Goal: Task Accomplishment & Management: Complete application form

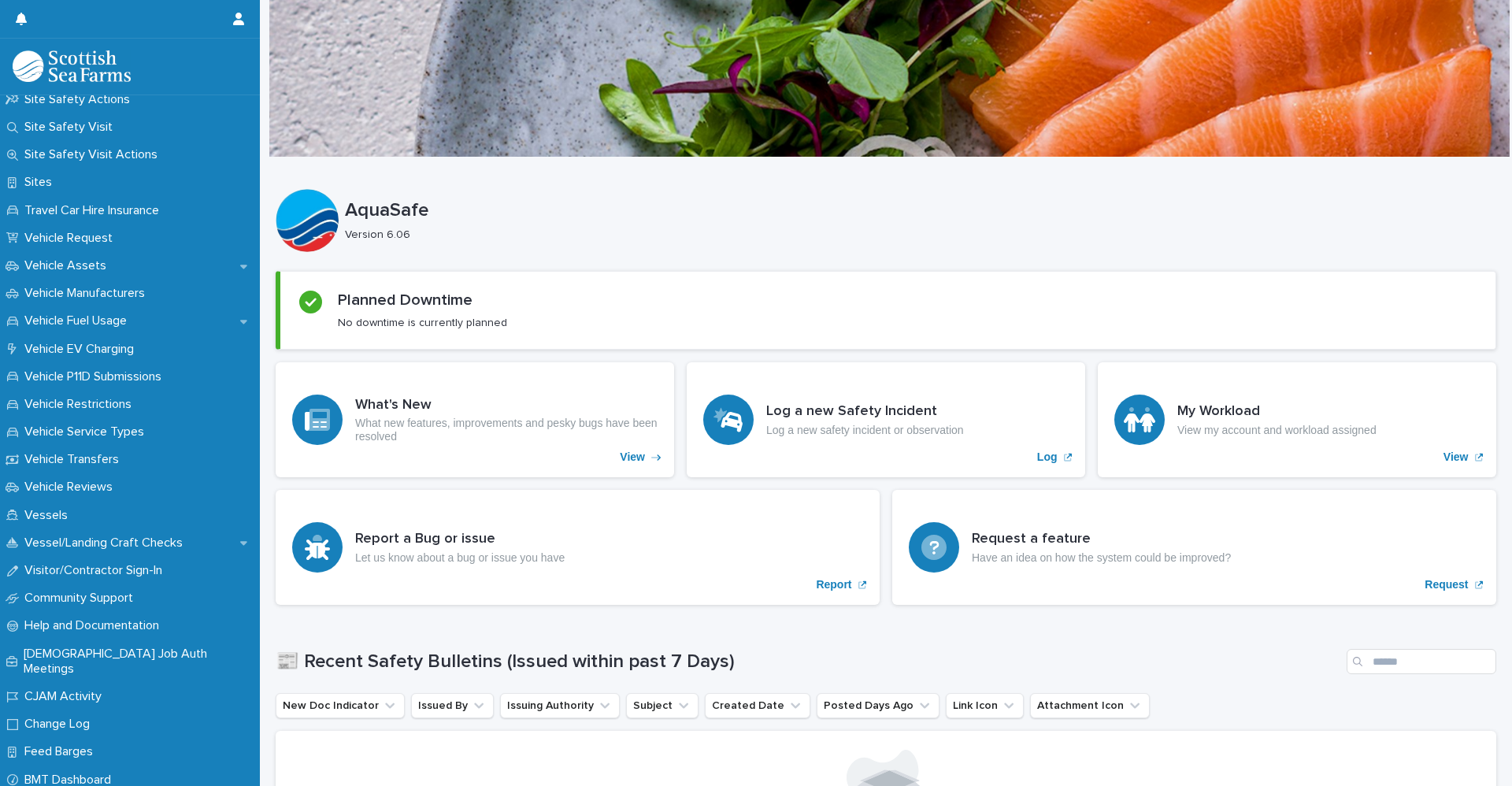
scroll to position [1236, 0]
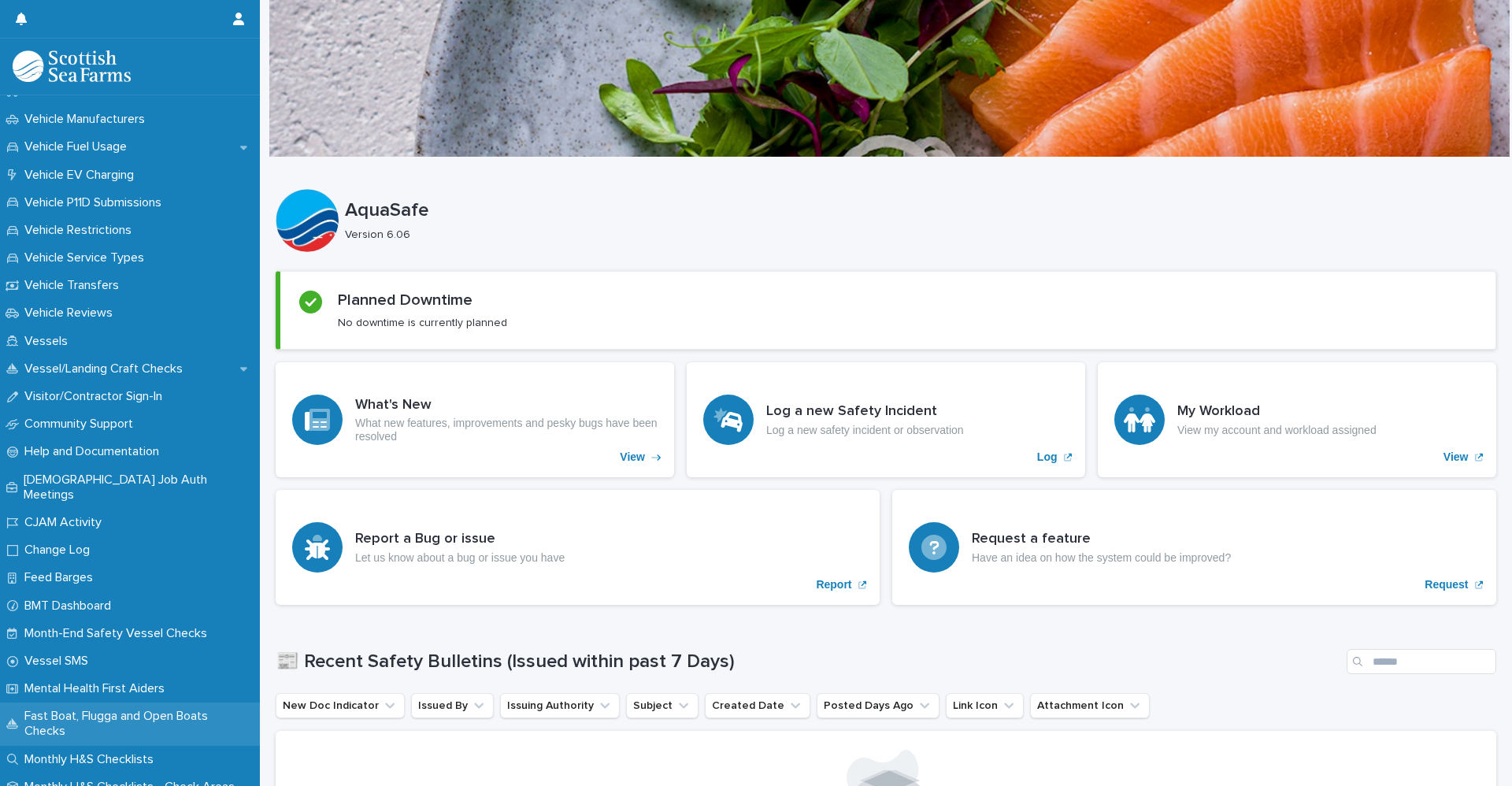
click at [94, 615] on p "Fast Boat, Flugga and Open Boats Checks" at bounding box center [138, 724] width 241 height 30
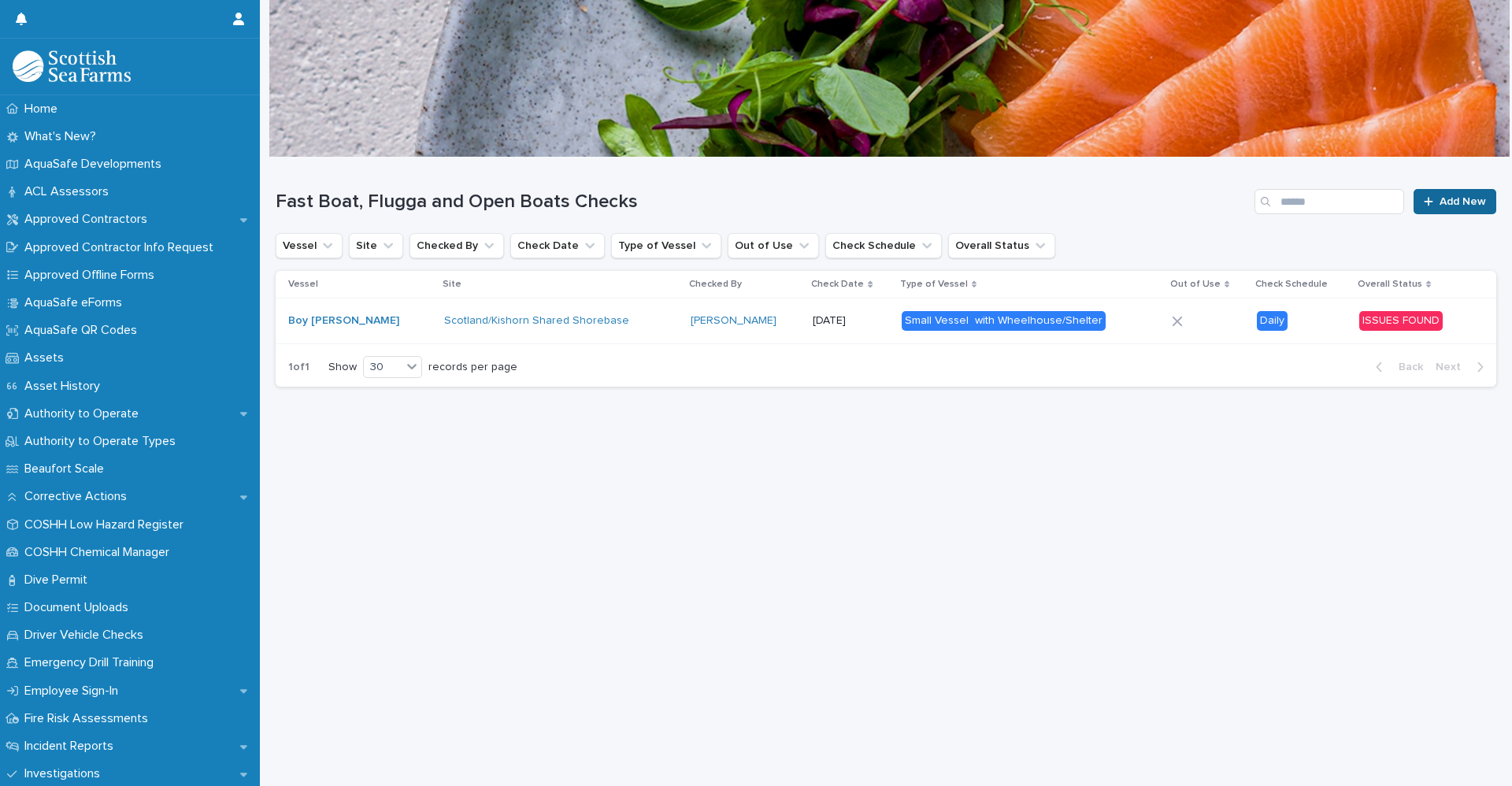
click at [1208, 203] on span "Add New" at bounding box center [1463, 202] width 47 height 11
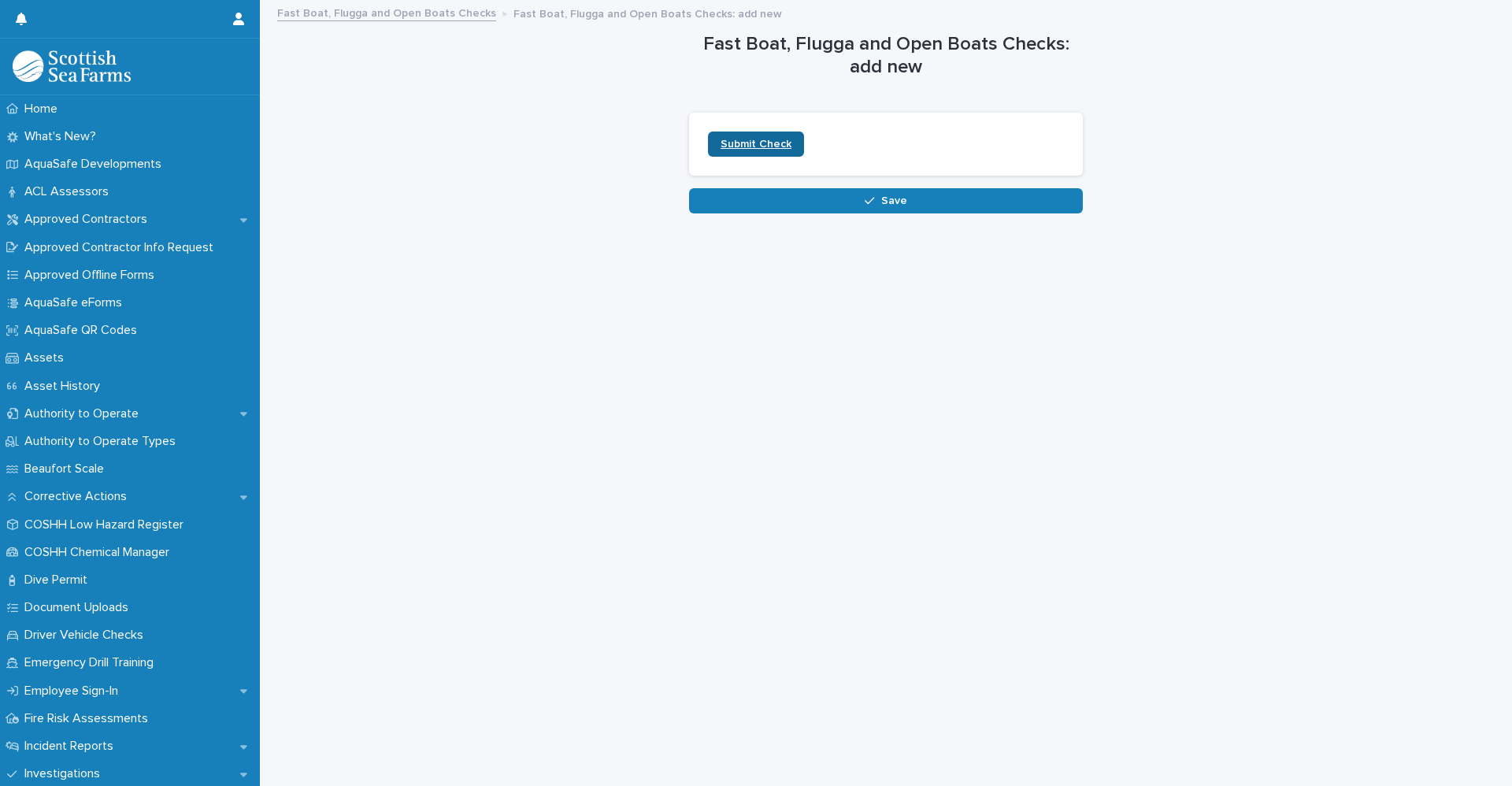
click at [757, 145] on span "Submit Check" at bounding box center [756, 144] width 71 height 11
click at [388, 6] on link "Fast Boat, Flugga and Open Boats Checks" at bounding box center [386, 12] width 219 height 18
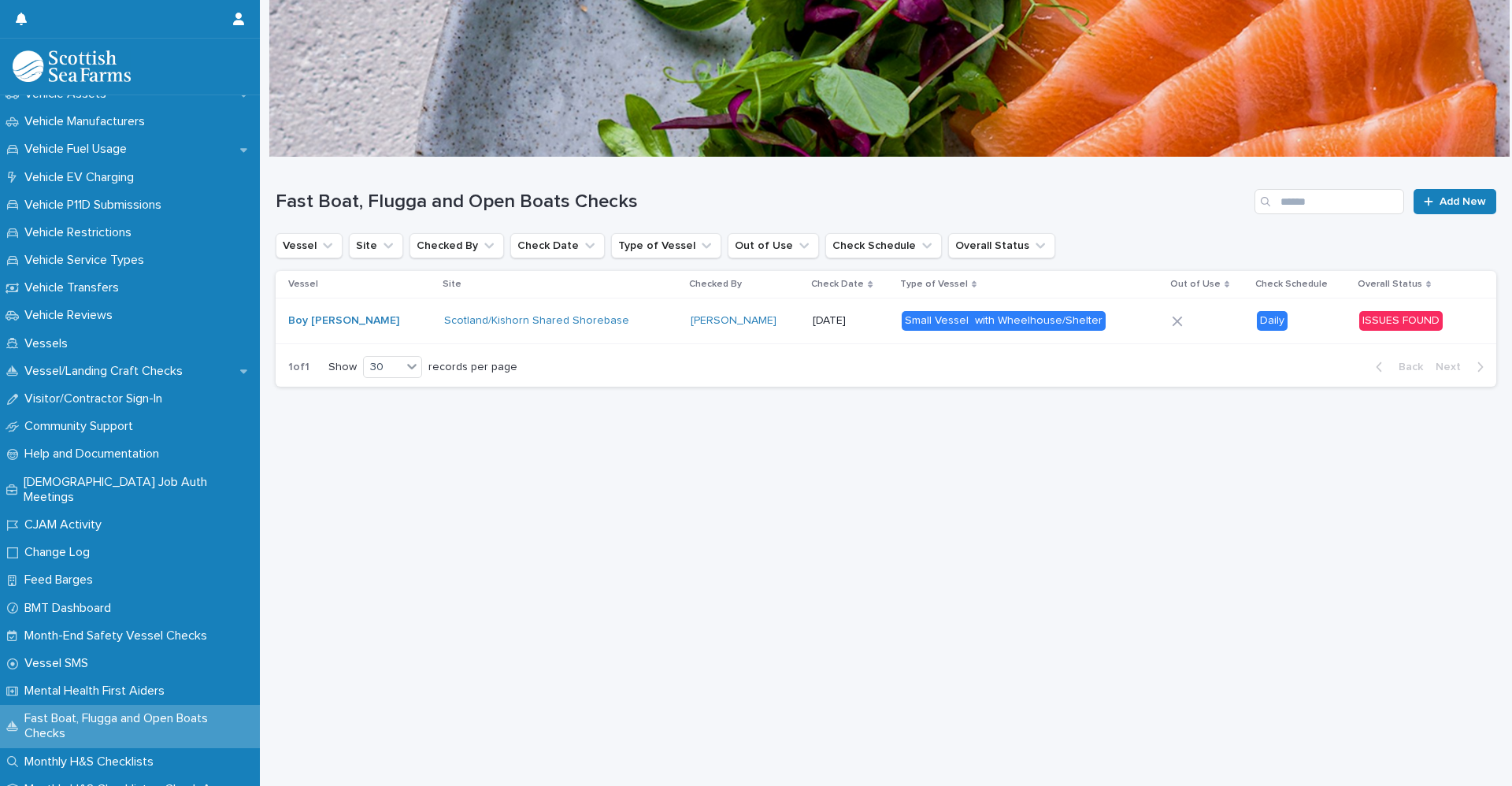
scroll to position [1236, 0]
